Goal: Information Seeking & Learning: Learn about a topic

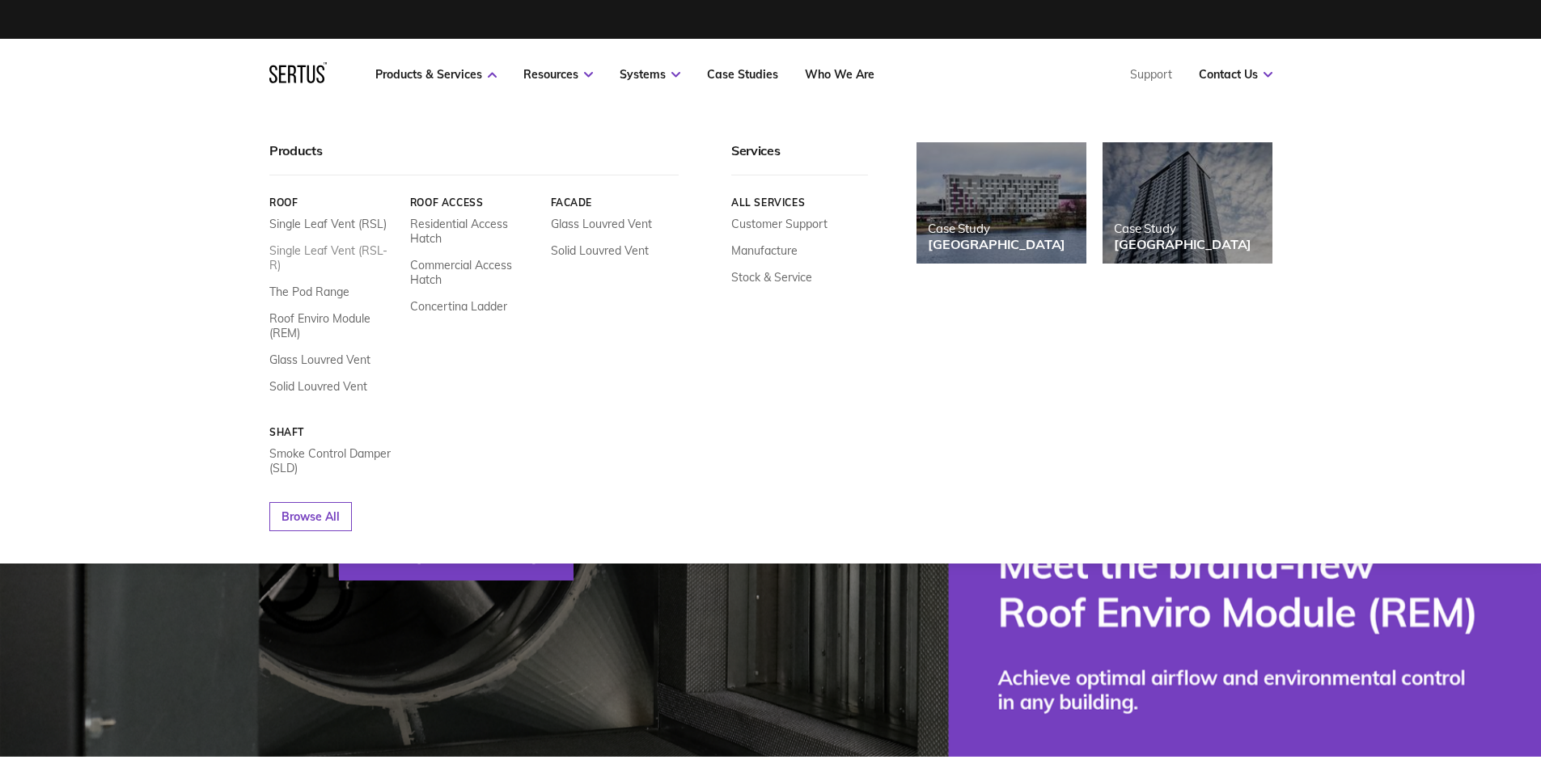
click at [328, 247] on link "Single Leaf Vent (RSL-R)" at bounding box center [333, 257] width 129 height 29
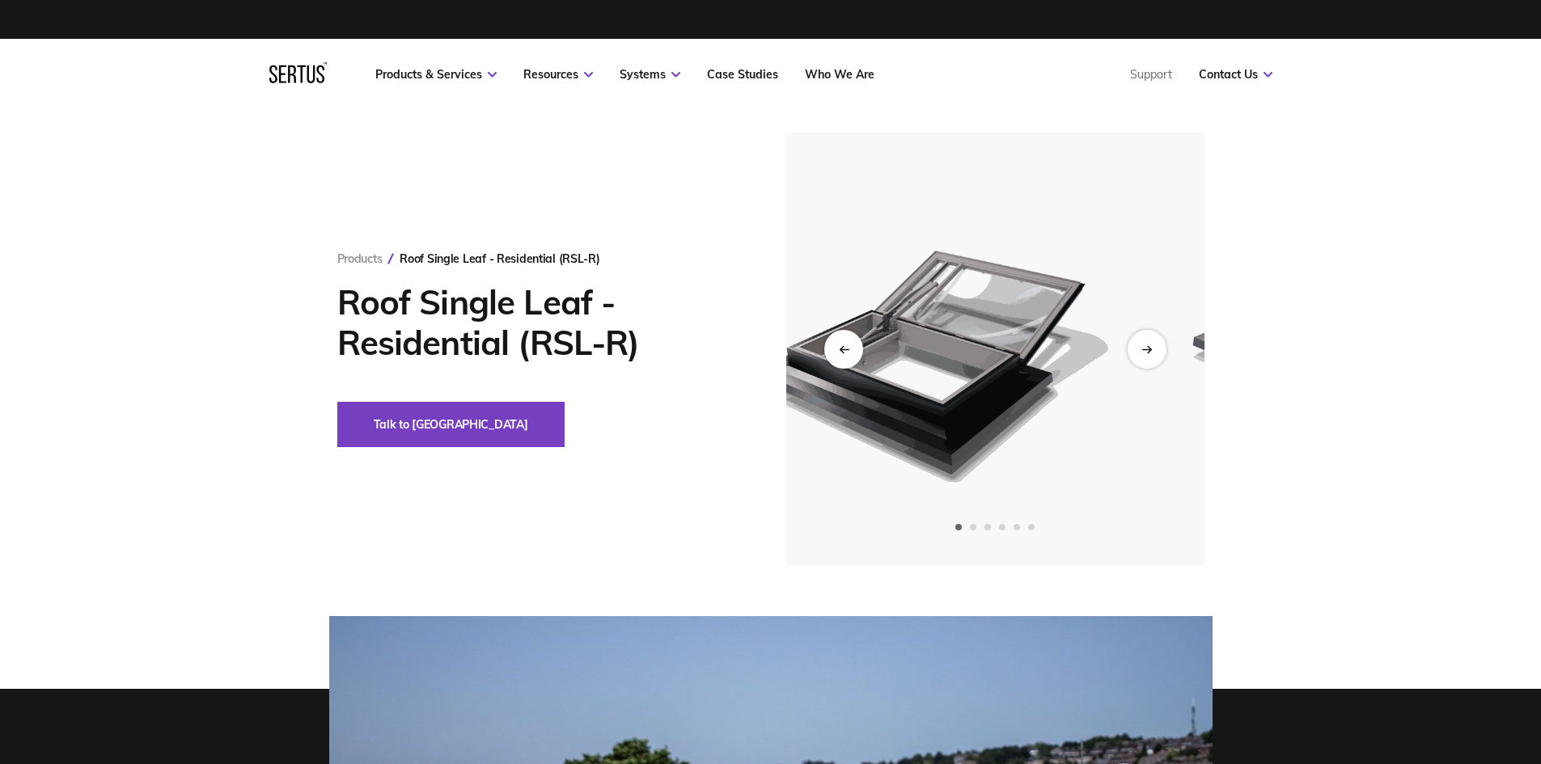
click at [974, 412] on img at bounding box center [927, 349] width 397 height 433
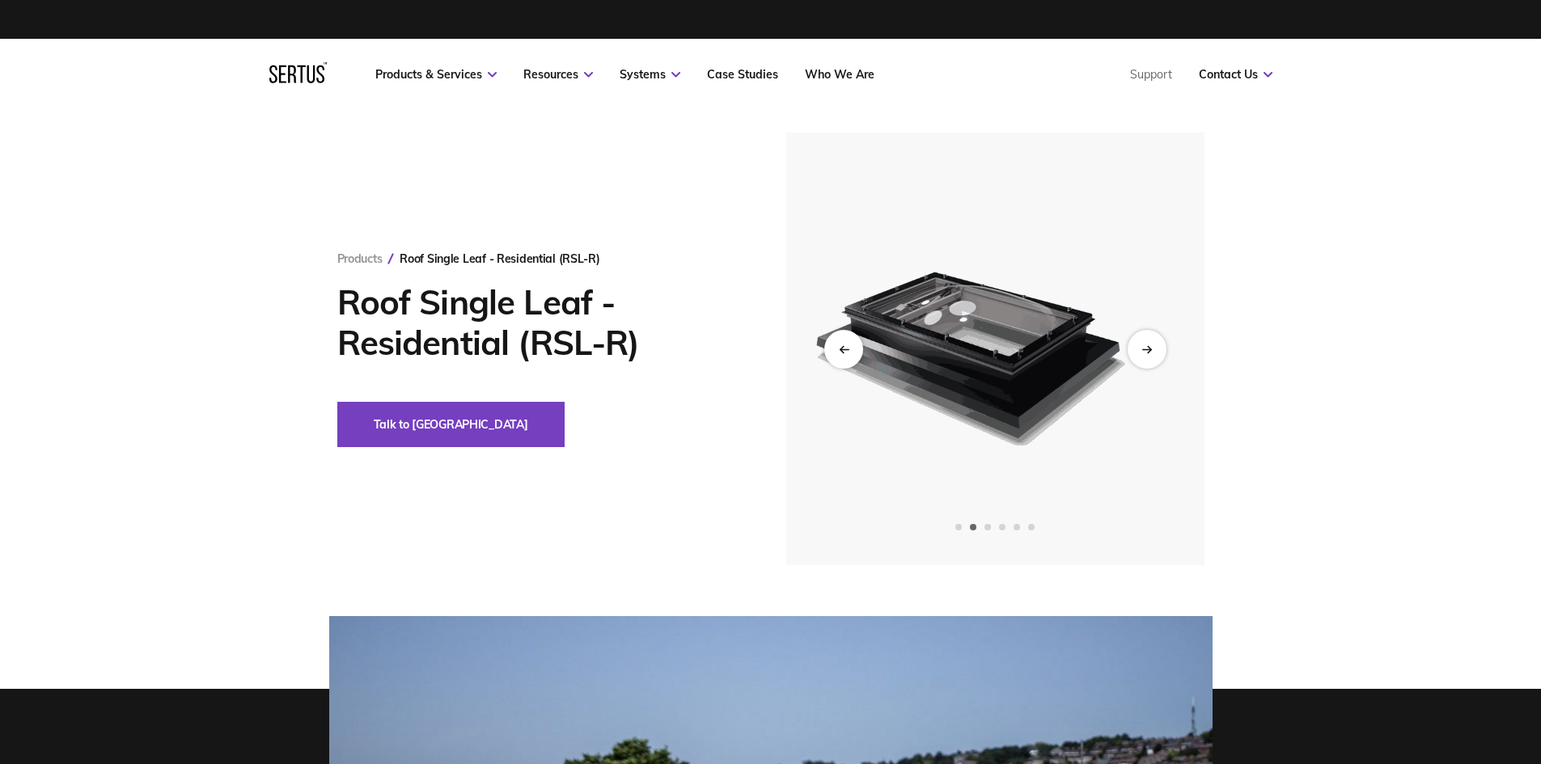
click at [1043, 418] on img at bounding box center [969, 349] width 397 height 433
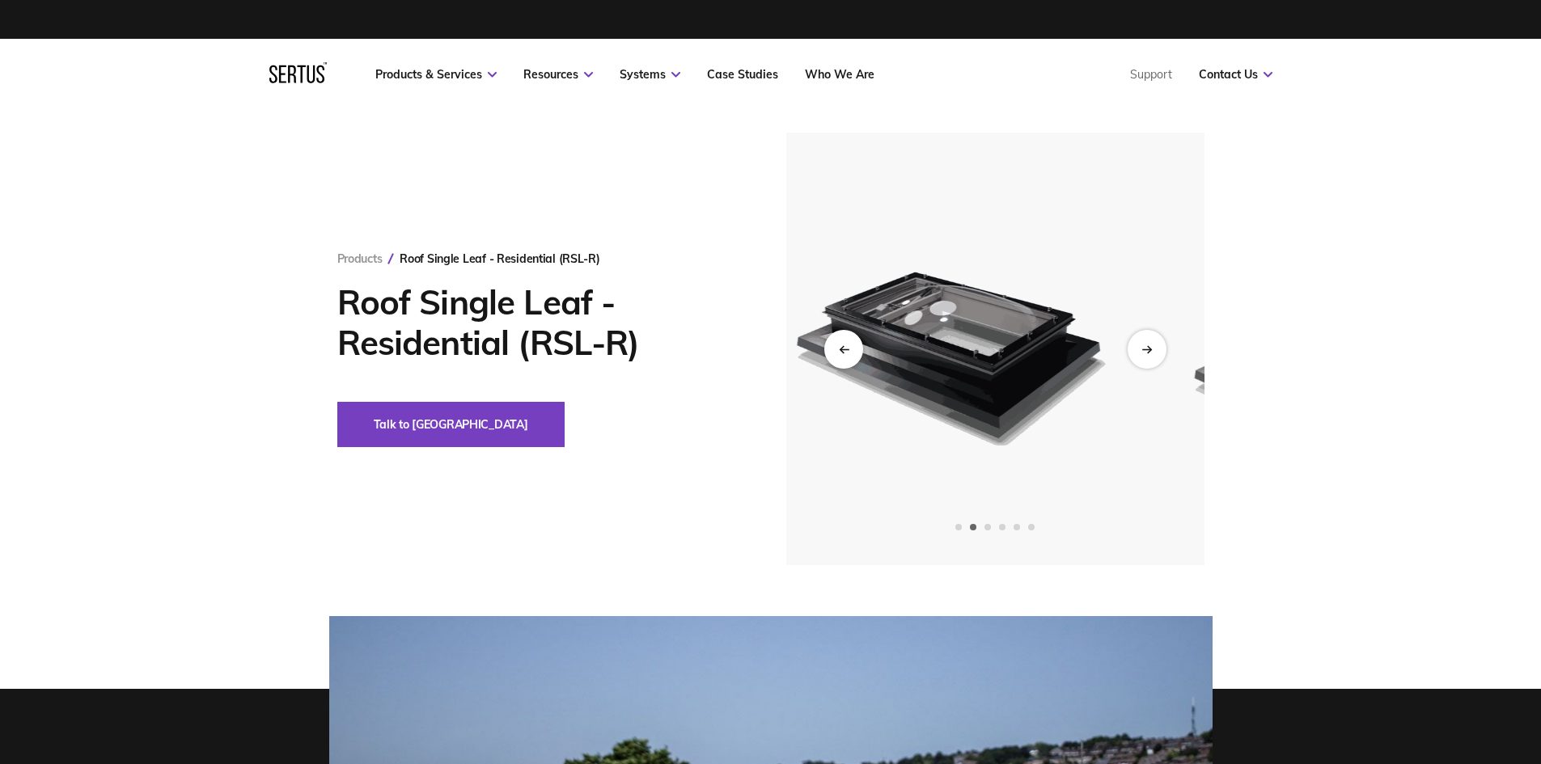
click at [958, 417] on img at bounding box center [949, 349] width 397 height 433
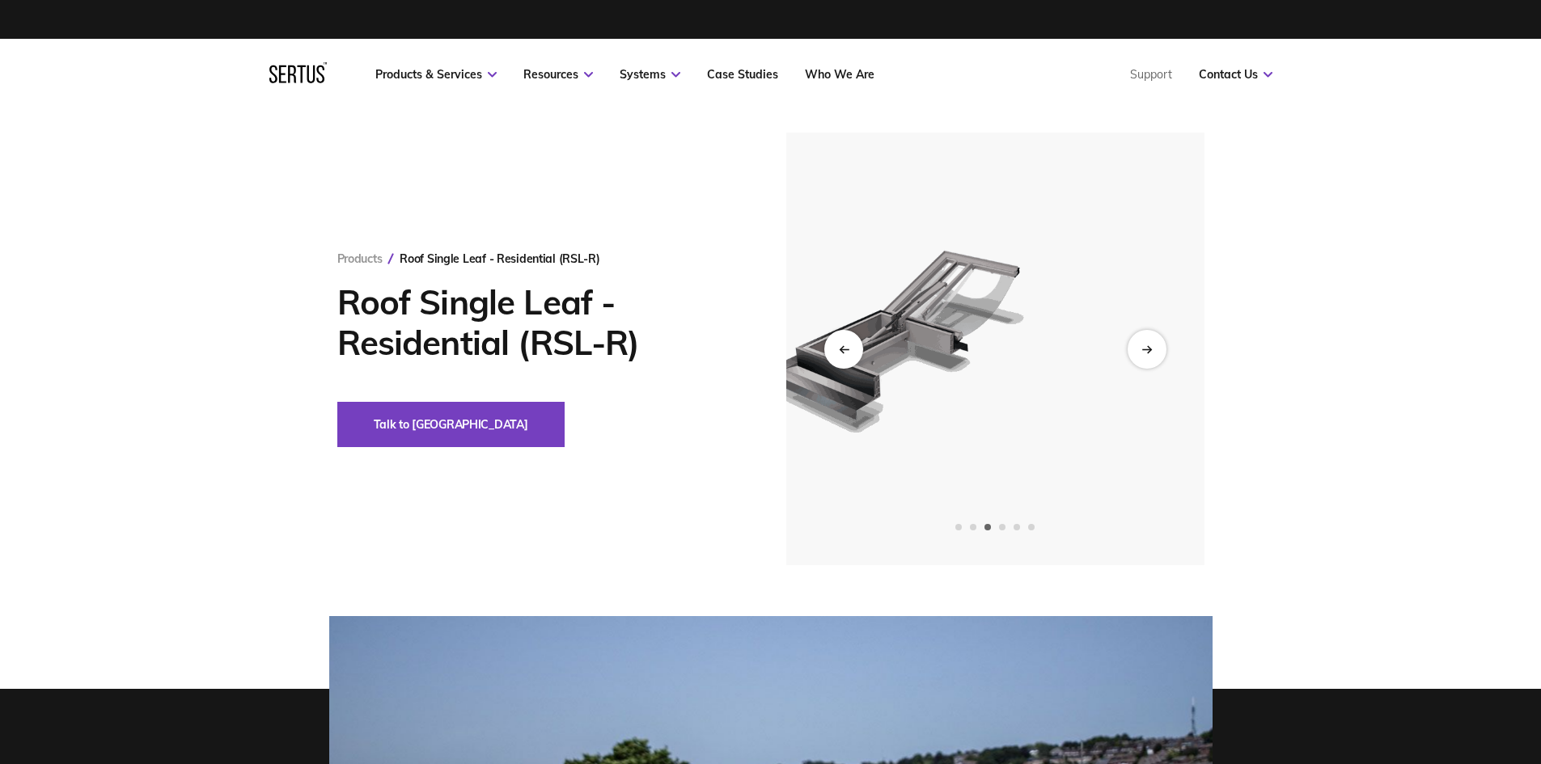
click at [939, 430] on img at bounding box center [936, 349] width 397 height 433
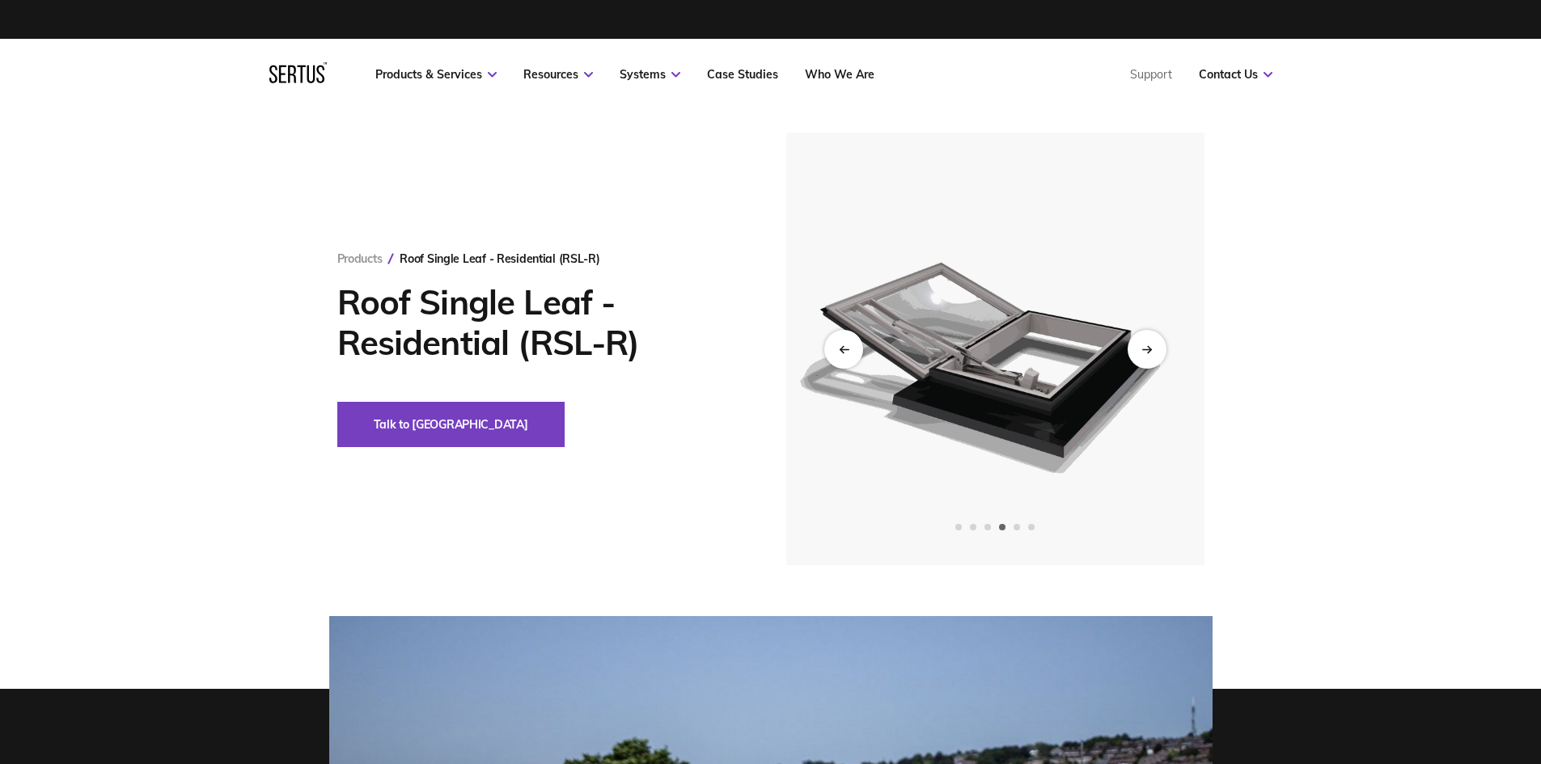
click at [935, 434] on img at bounding box center [994, 349] width 397 height 433
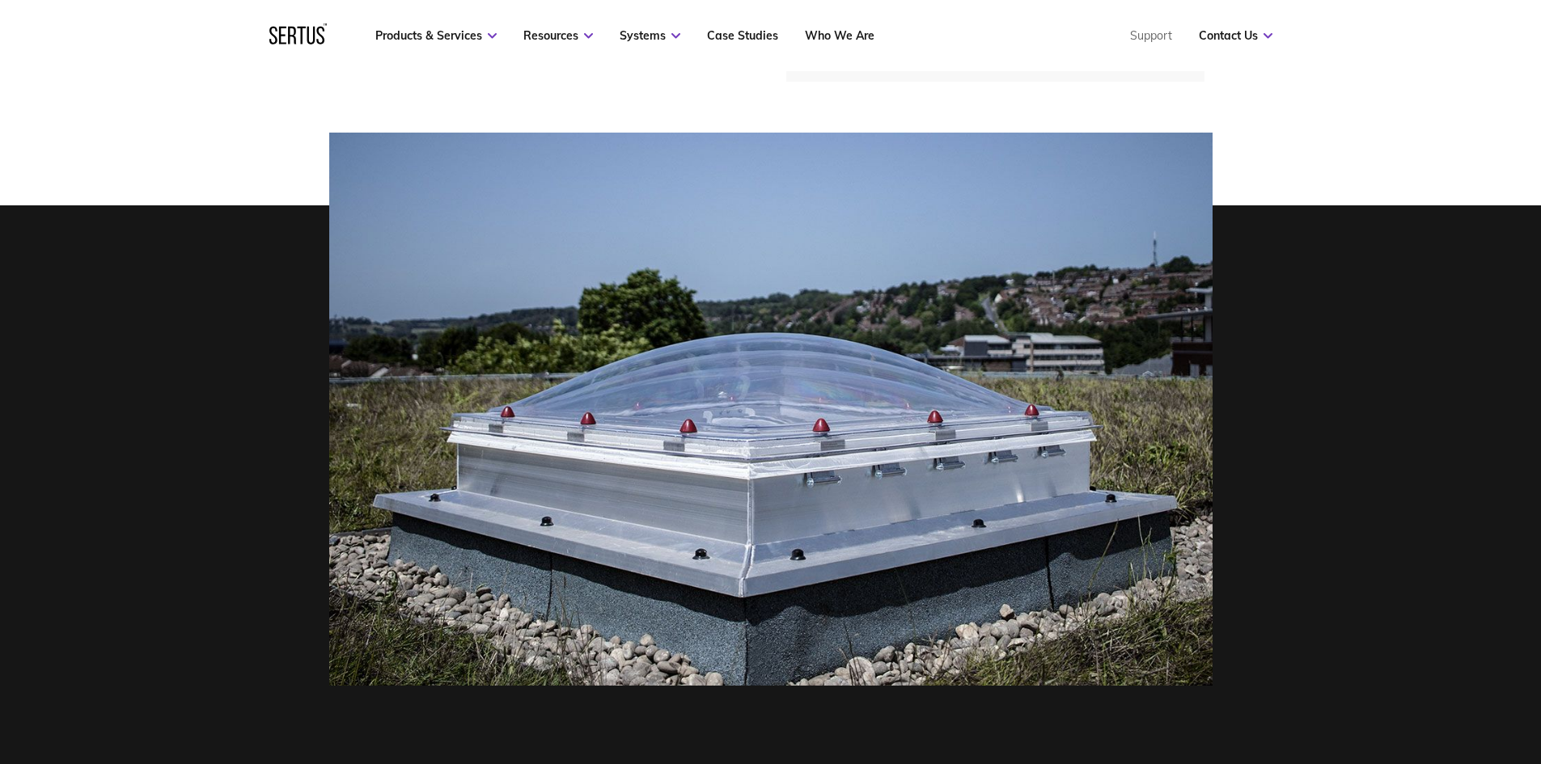
scroll to position [485, 0]
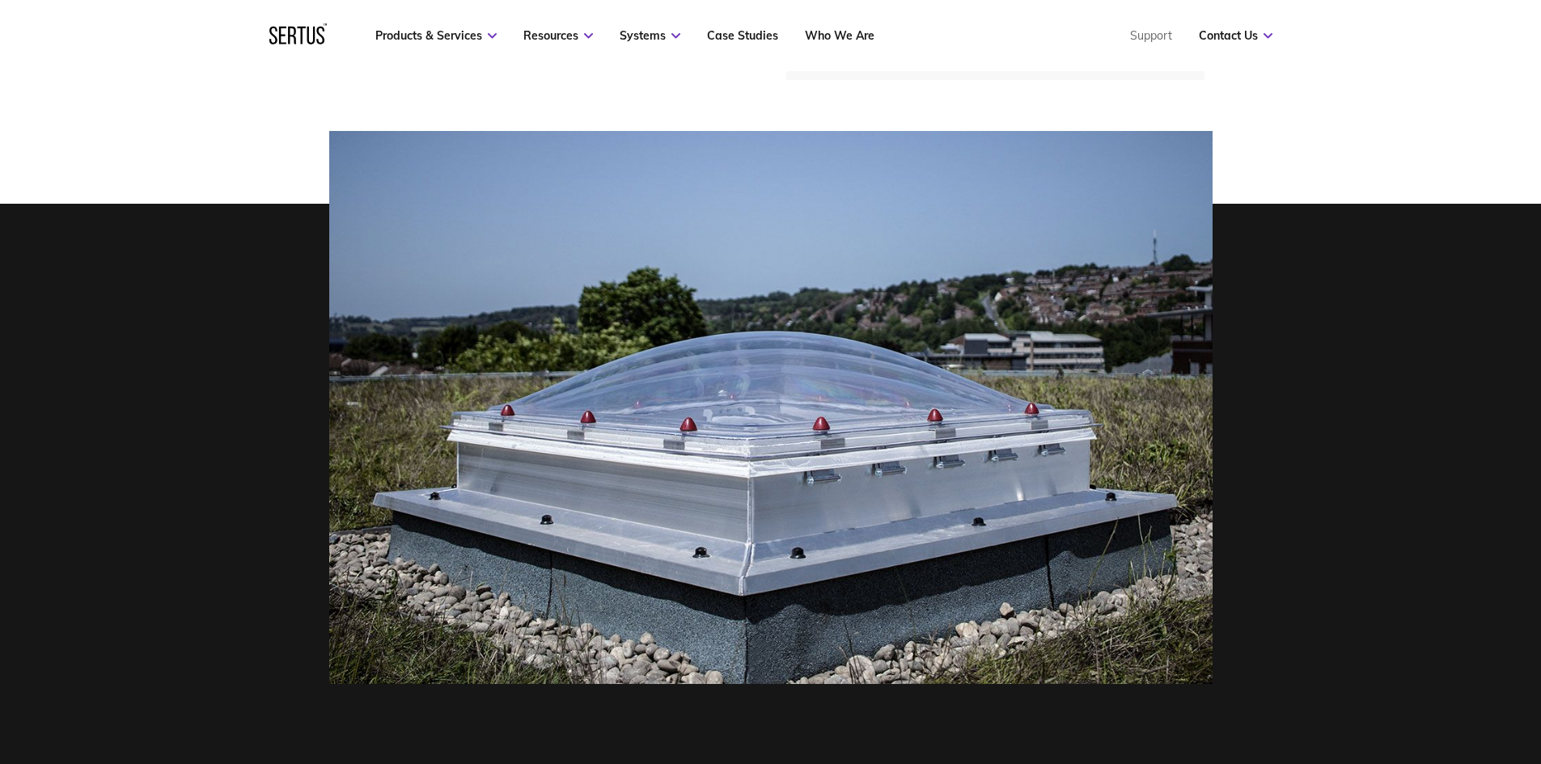
click at [933, 408] on img at bounding box center [770, 407] width 883 height 553
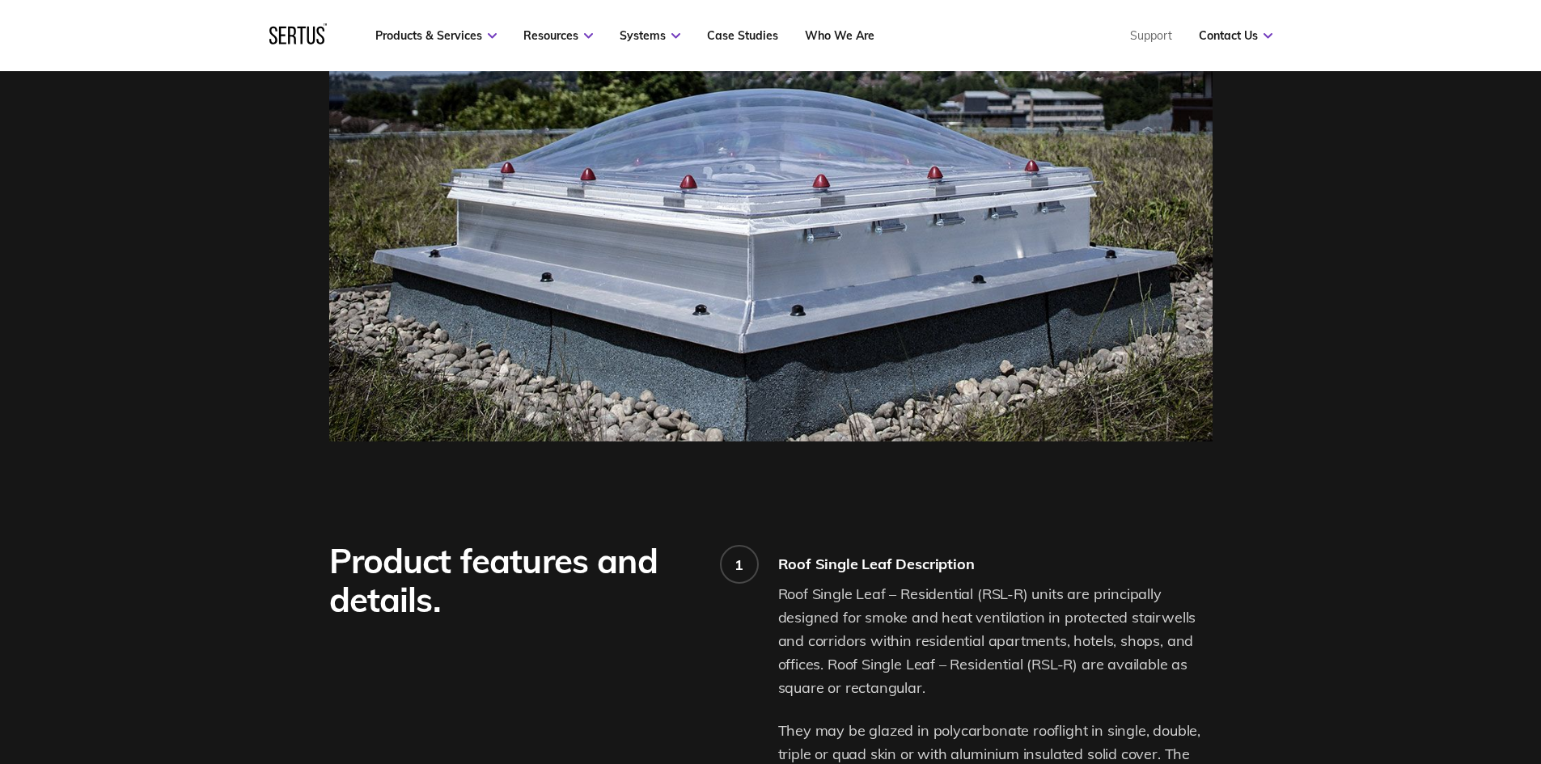
scroll to position [809, 0]
